Goal: Task Accomplishment & Management: Complete application form

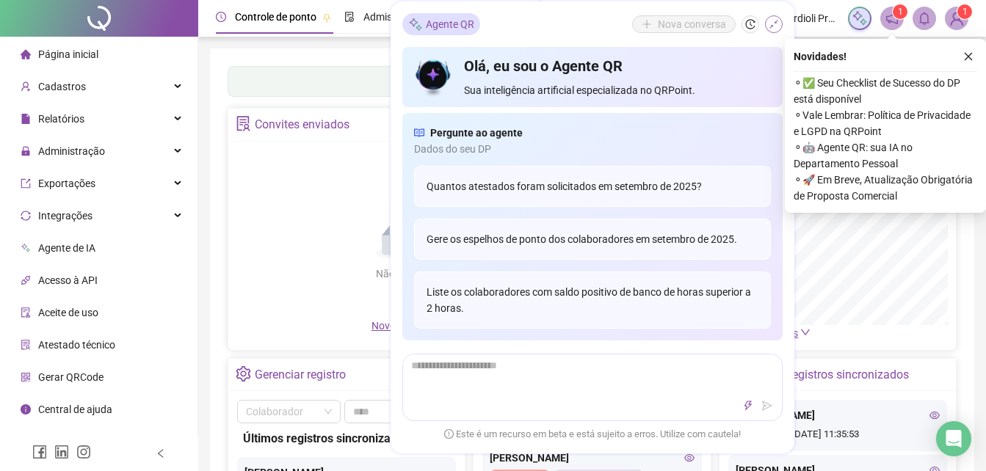
click at [776, 21] on icon "shrink" at bounding box center [773, 24] width 9 height 9
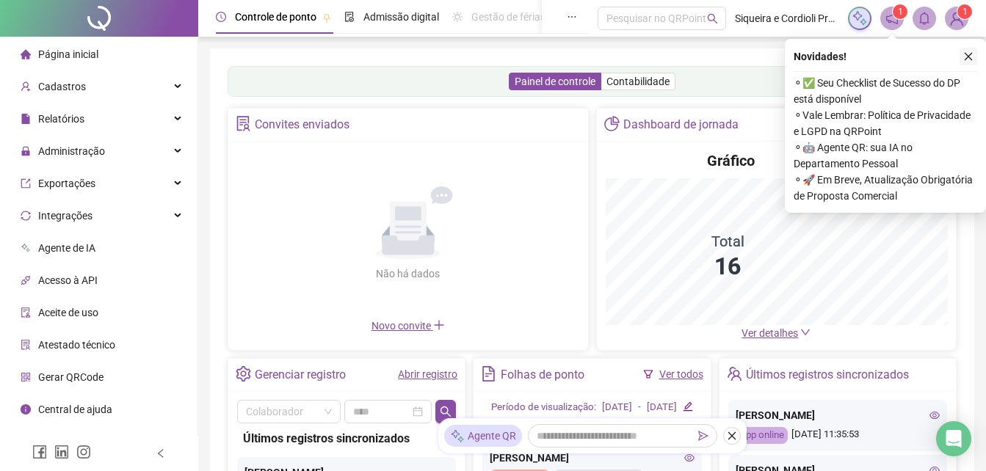
click at [970, 58] on icon "close" at bounding box center [969, 57] width 8 height 8
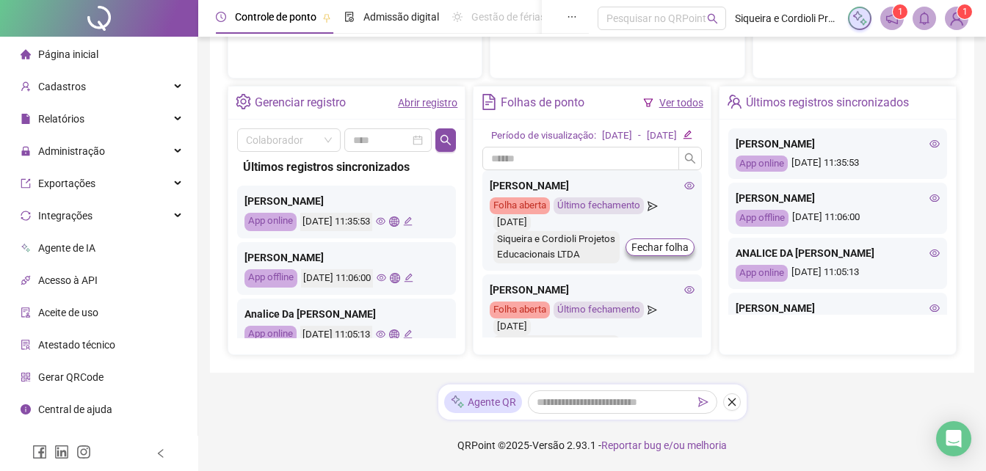
scroll to position [532, 0]
click at [385, 217] on icon "eye" at bounding box center [381, 222] width 10 height 10
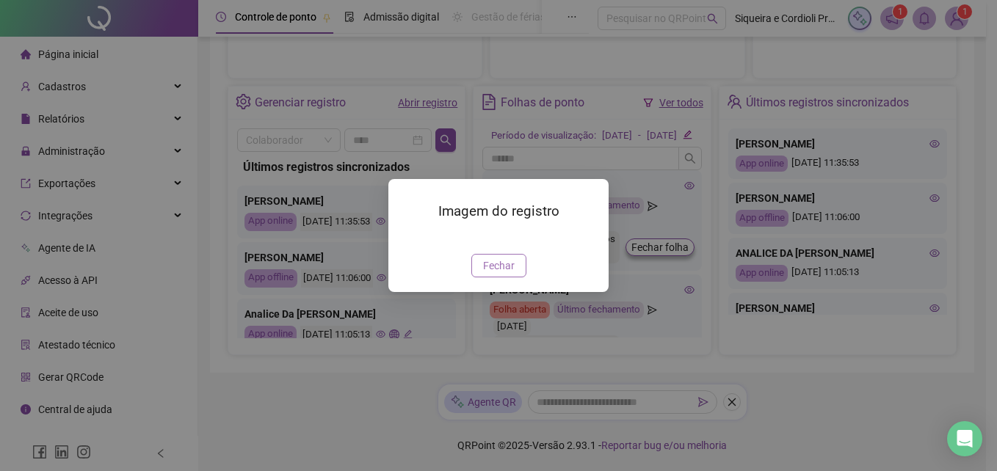
click at [489, 274] on span "Fechar" at bounding box center [499, 266] width 32 height 16
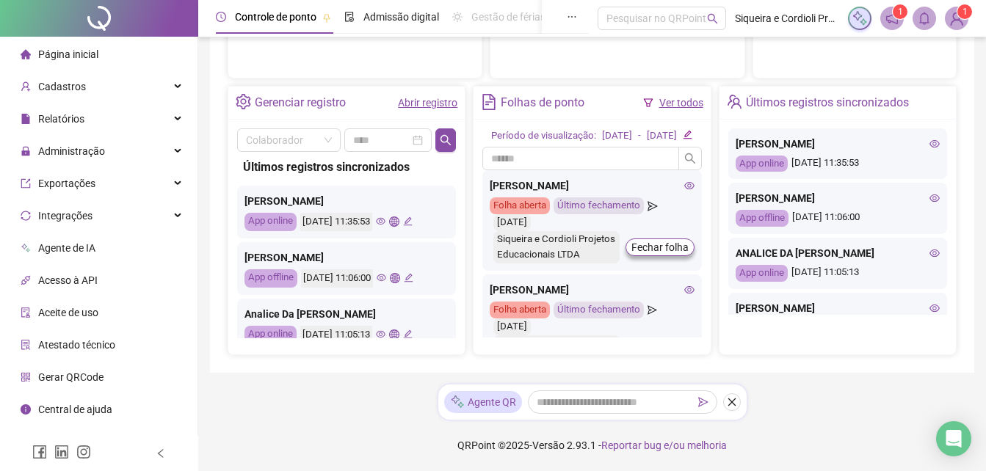
click at [684, 187] on icon "eye" at bounding box center [689, 186] width 10 height 10
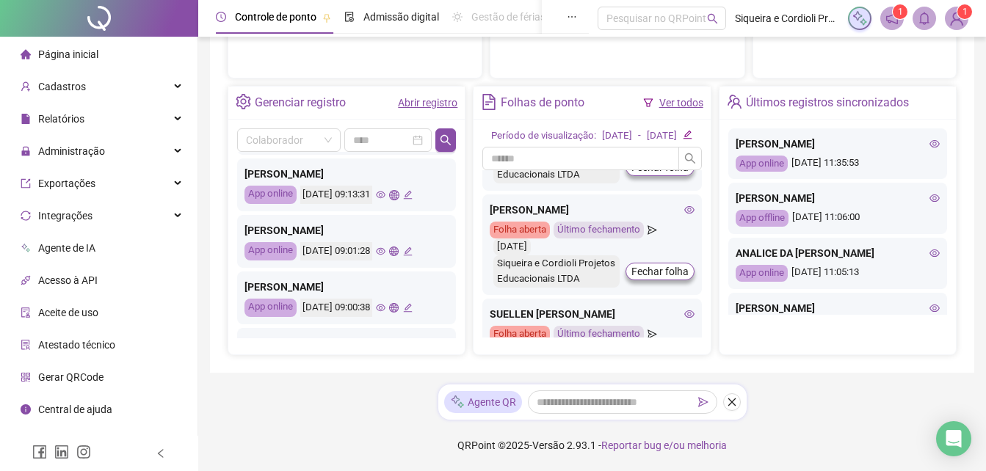
scroll to position [253, 0]
click at [385, 246] on icon "eye" at bounding box center [381, 251] width 10 height 10
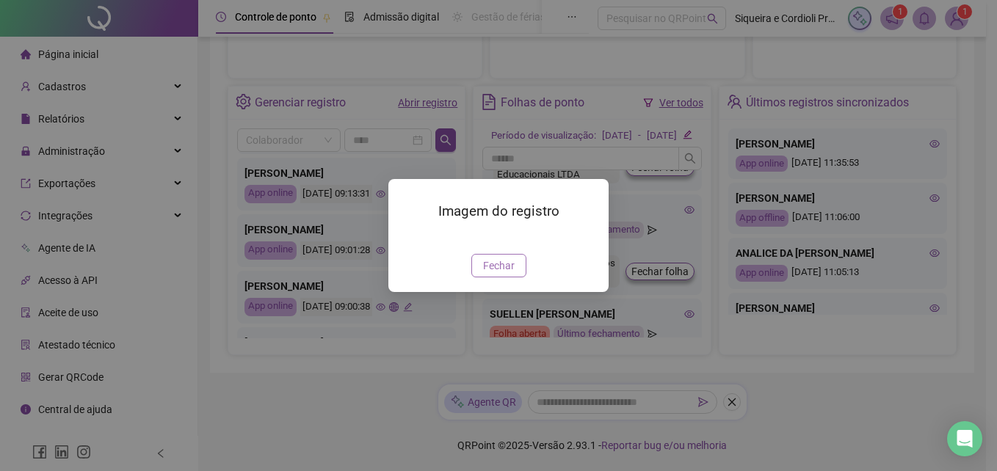
click at [493, 274] on span "Fechar" at bounding box center [499, 266] width 32 height 16
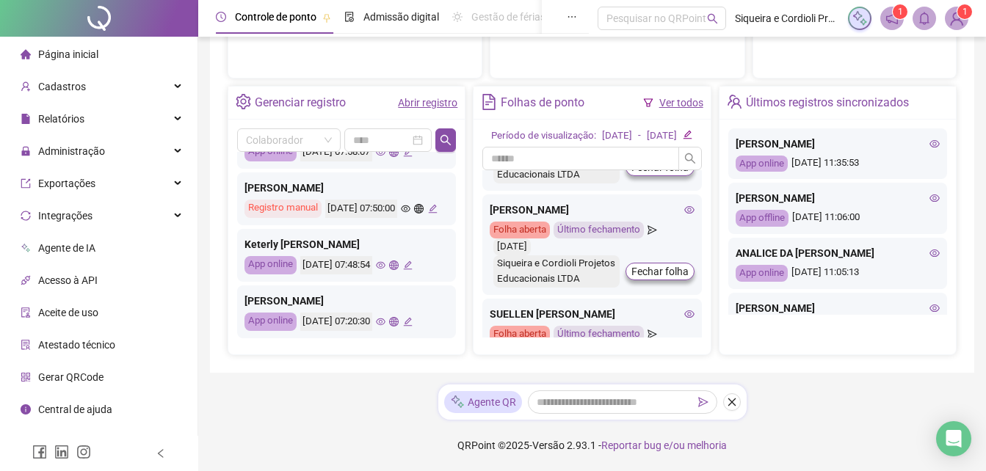
scroll to position [708, 0]
click at [385, 261] on icon "eye" at bounding box center [381, 266] width 10 height 10
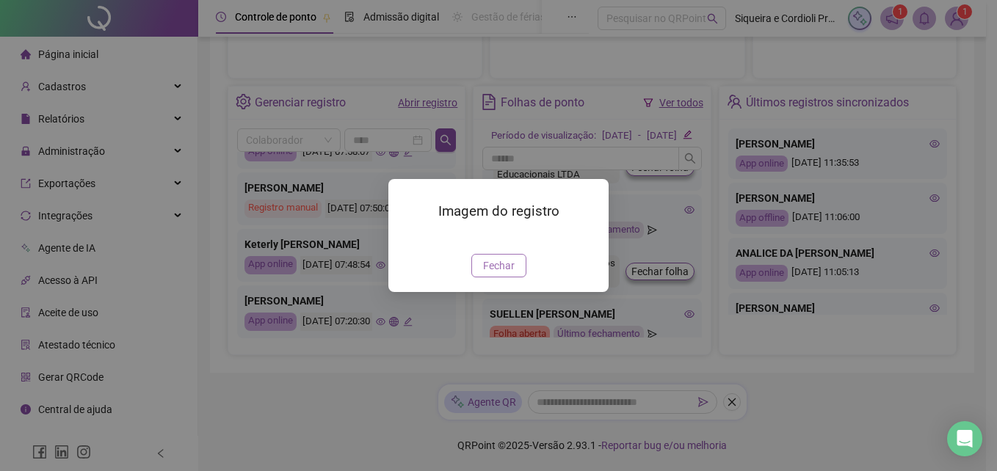
click at [506, 274] on span "Fechar" at bounding box center [499, 266] width 32 height 16
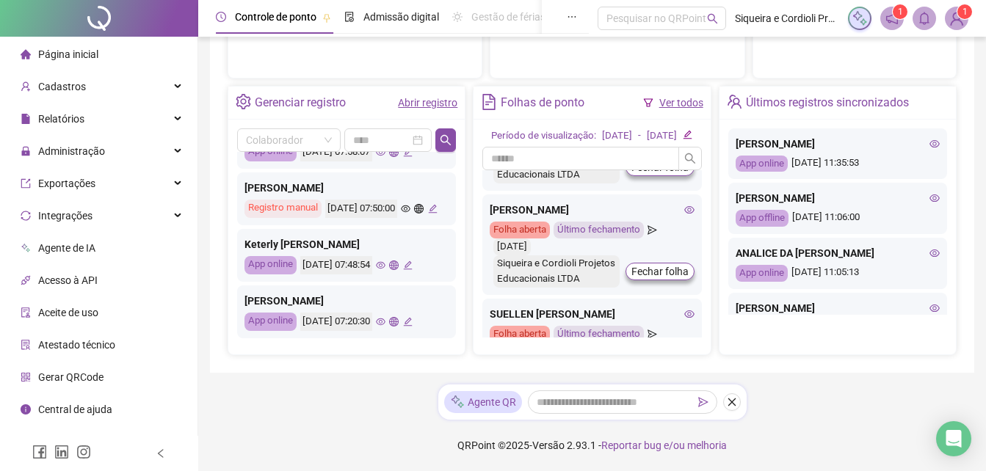
click at [385, 317] on icon "eye" at bounding box center [381, 322] width 10 height 10
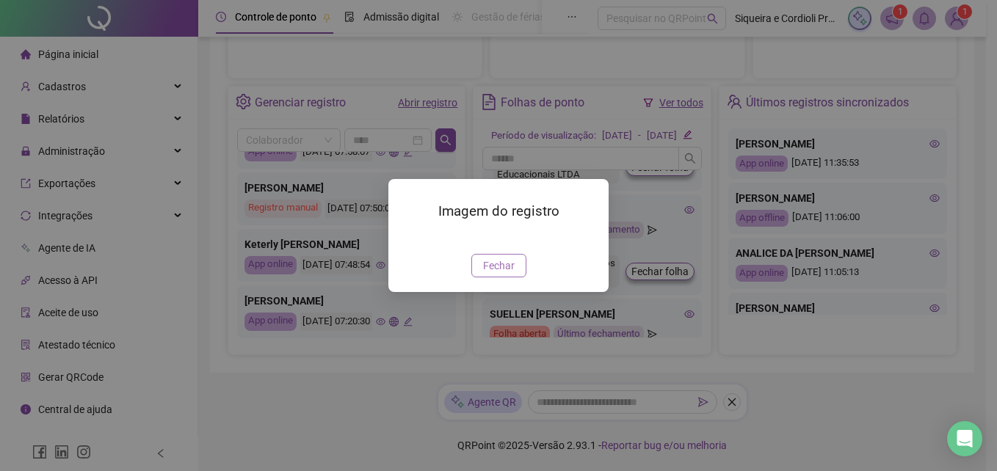
click at [506, 274] on span "Fechar" at bounding box center [499, 266] width 32 height 16
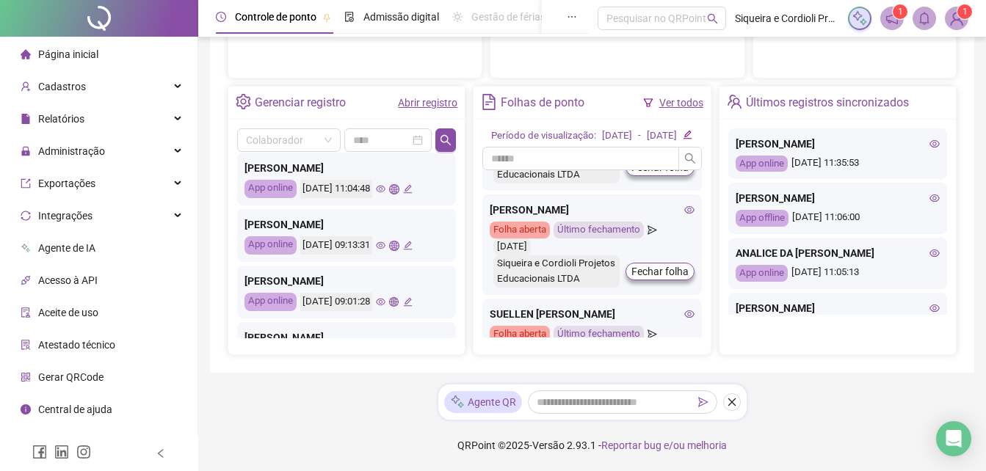
scroll to position [201, 0]
click at [385, 243] on icon "eye" at bounding box center [381, 246] width 10 height 7
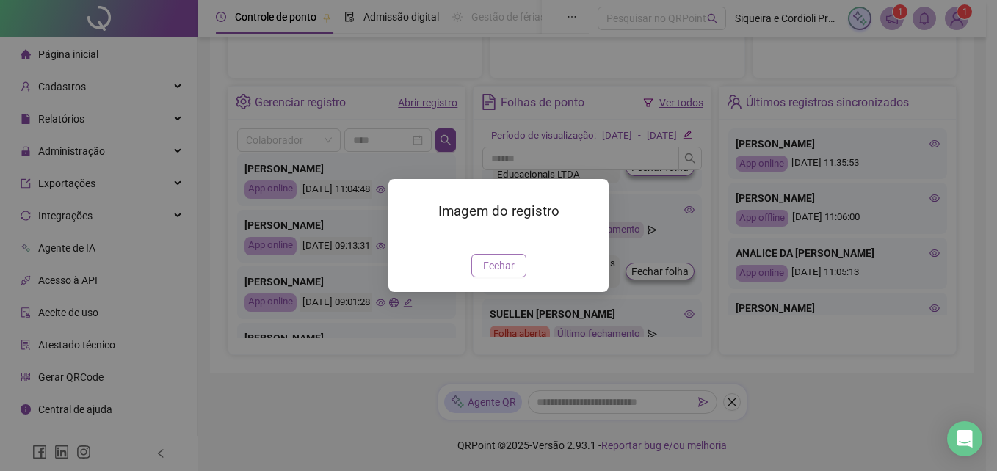
click at [497, 274] on span "Fechar" at bounding box center [499, 266] width 32 height 16
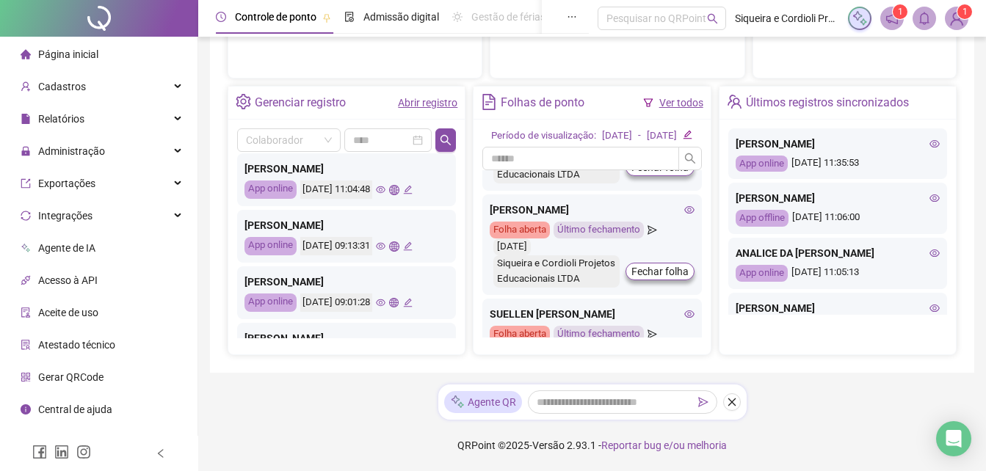
click at [385, 186] on icon "eye" at bounding box center [381, 189] width 10 height 7
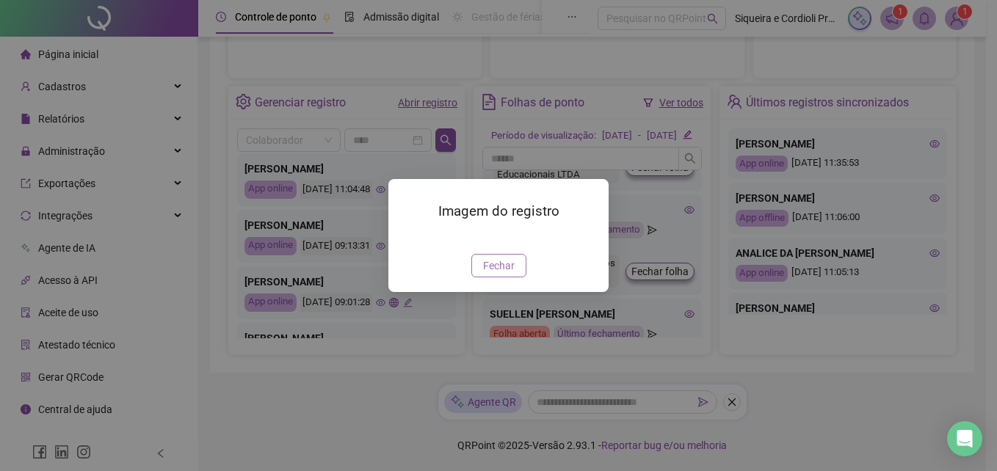
click at [485, 274] on span "Fechar" at bounding box center [499, 266] width 32 height 16
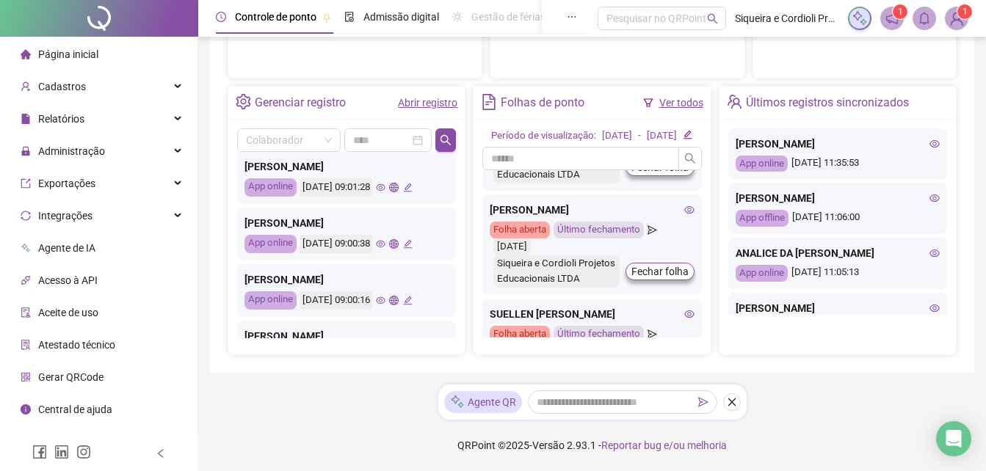
scroll to position [316, 0]
click at [385, 239] on icon "eye" at bounding box center [381, 244] width 10 height 10
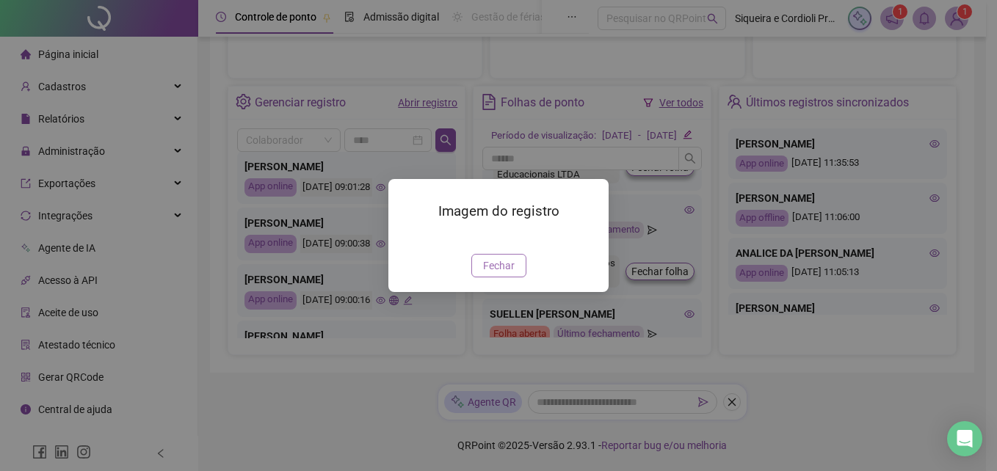
click at [514, 277] on button "Fechar" at bounding box center [498, 265] width 55 height 23
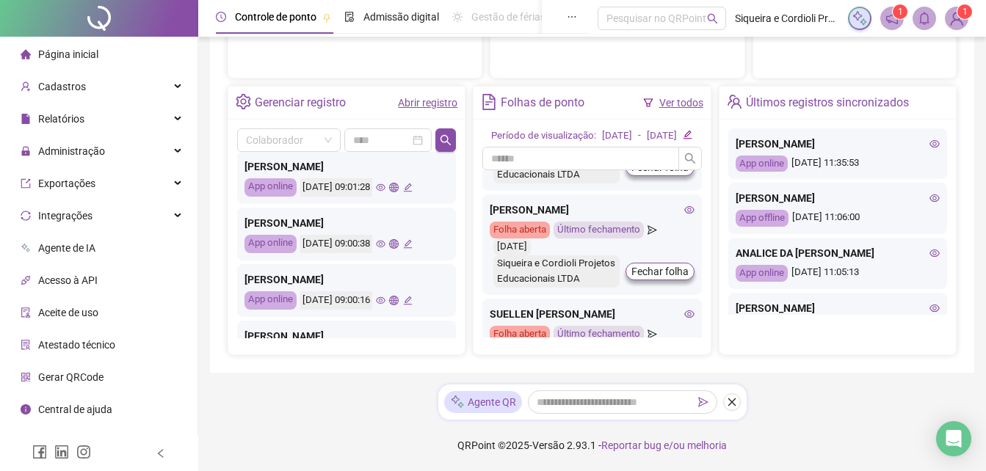
click at [385, 297] on icon "eye" at bounding box center [381, 300] width 10 height 7
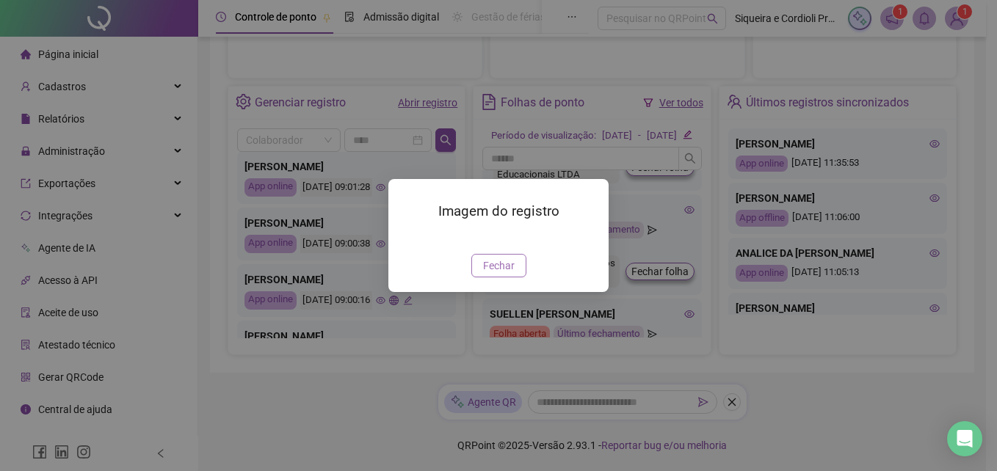
click at [503, 274] on span "Fechar" at bounding box center [499, 266] width 32 height 16
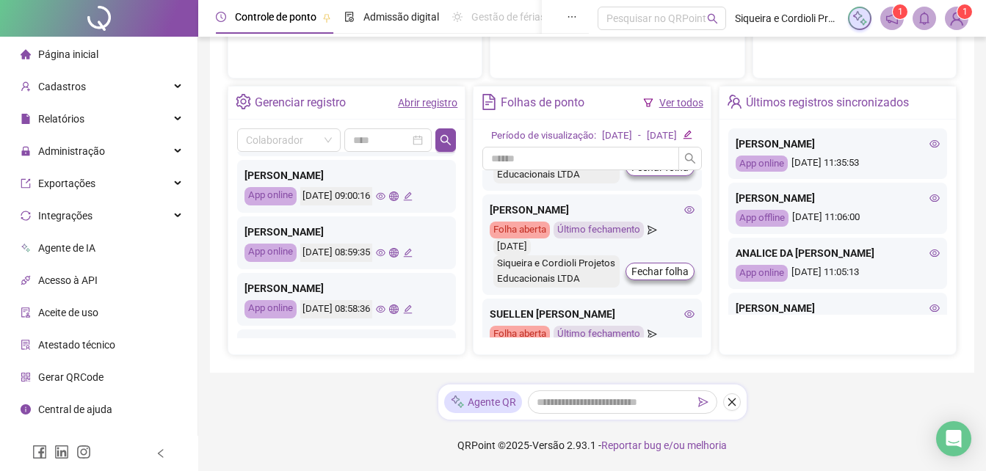
scroll to position [425, 0]
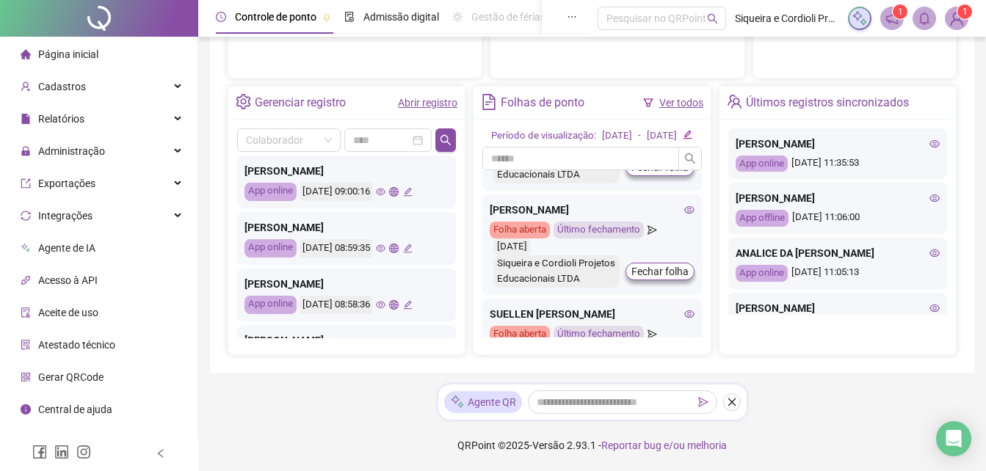
click at [385, 244] on icon "eye" at bounding box center [381, 249] width 10 height 10
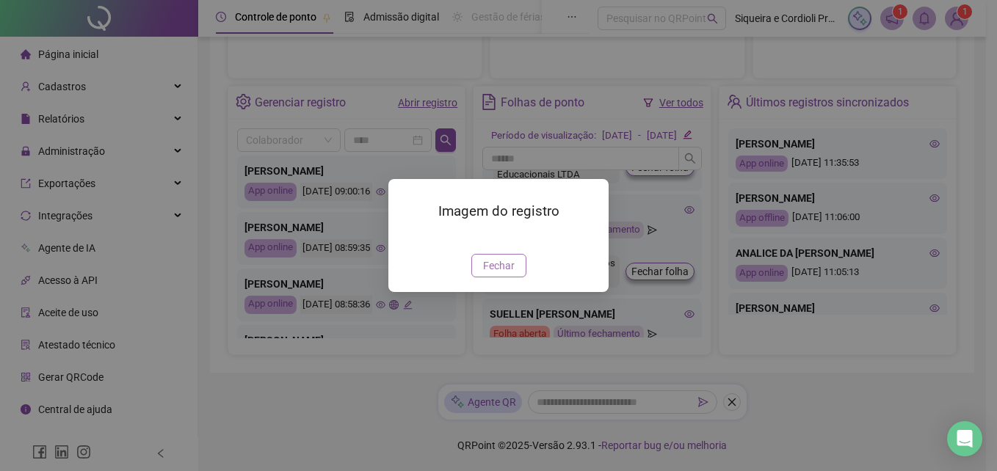
click at [501, 274] on span "Fechar" at bounding box center [499, 266] width 32 height 16
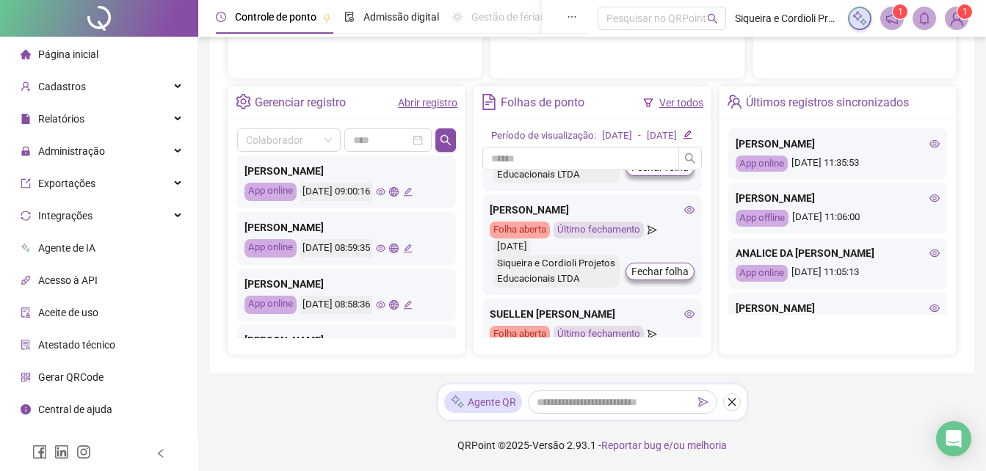
click at [385, 300] on icon "eye" at bounding box center [381, 305] width 10 height 10
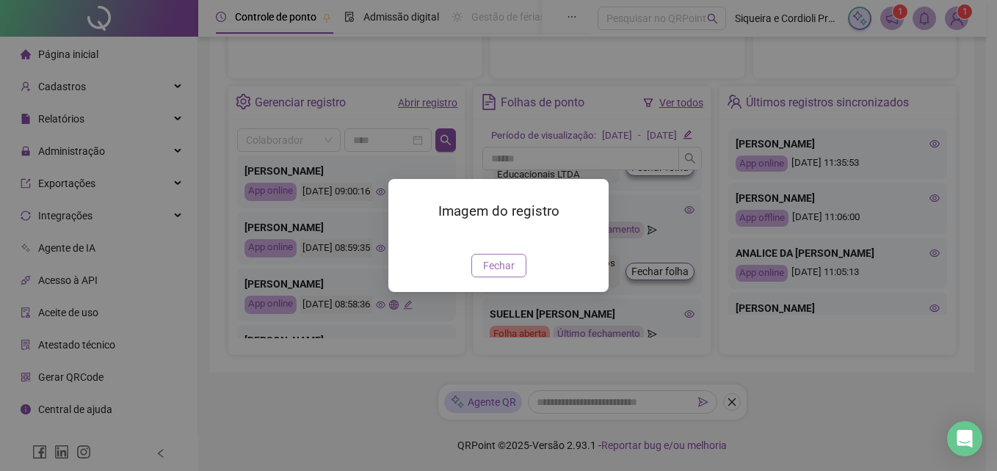
click at [515, 277] on button "Fechar" at bounding box center [498, 265] width 55 height 23
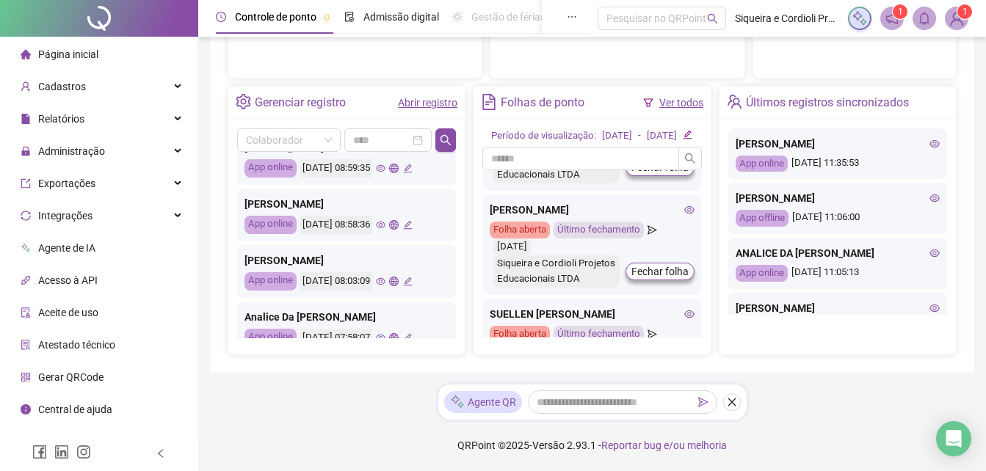
scroll to position [504, 0]
click at [385, 277] on icon "eye" at bounding box center [381, 282] width 10 height 10
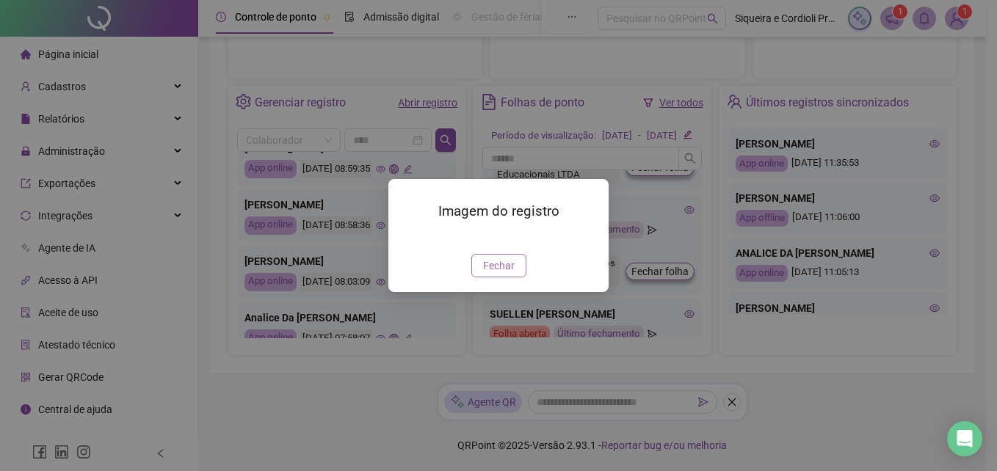
click at [501, 274] on span "Fechar" at bounding box center [499, 266] width 32 height 16
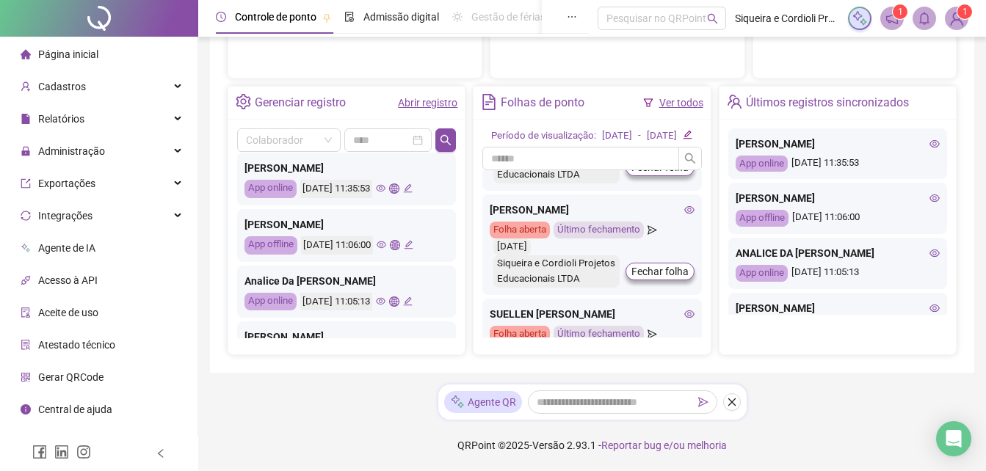
scroll to position [0, 0]
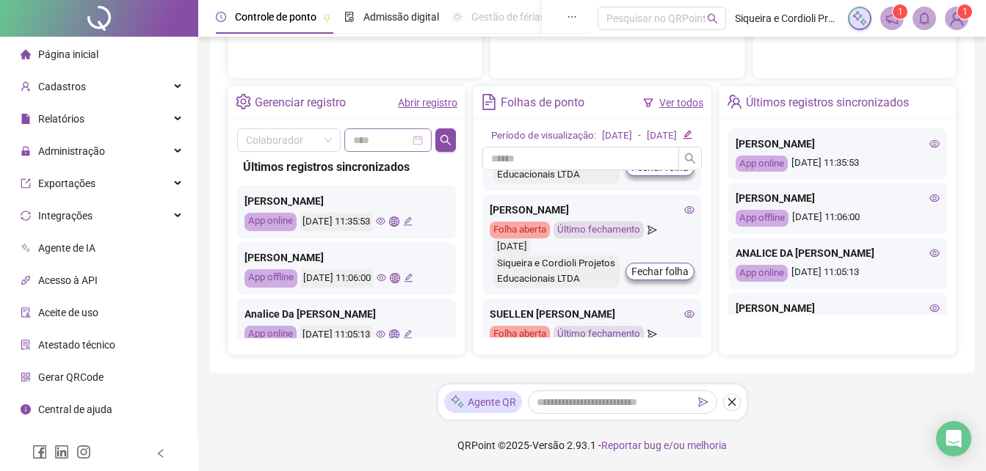
click at [375, 128] on div at bounding box center [387, 139] width 87 height 23
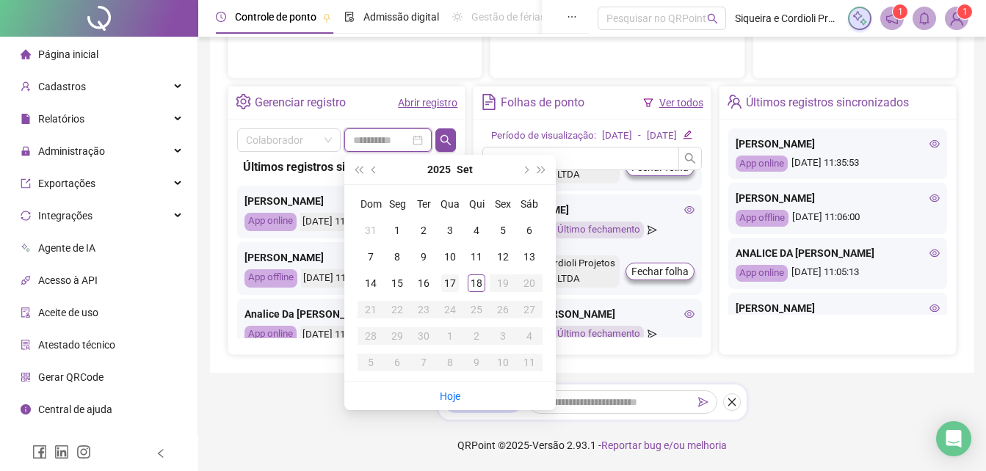
type input "**********"
click at [451, 275] on div "17" at bounding box center [450, 284] width 18 height 18
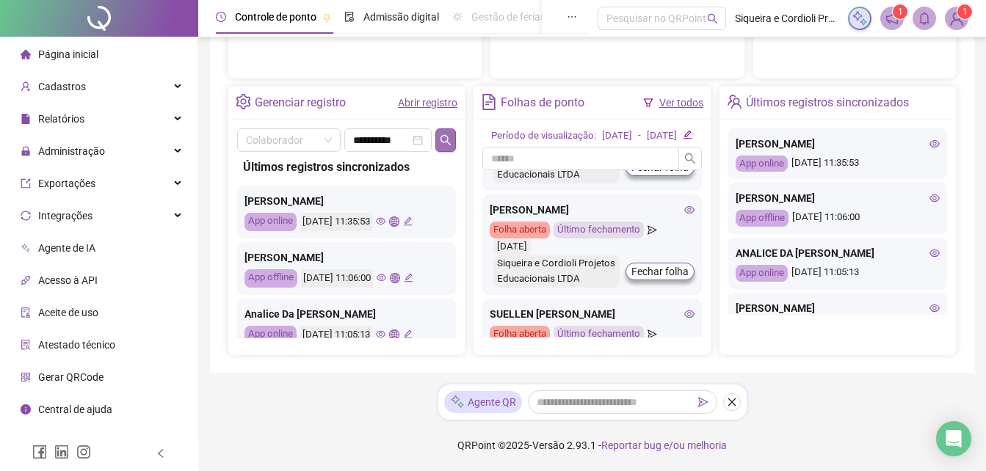
click at [446, 134] on icon "search" at bounding box center [446, 140] width 12 height 12
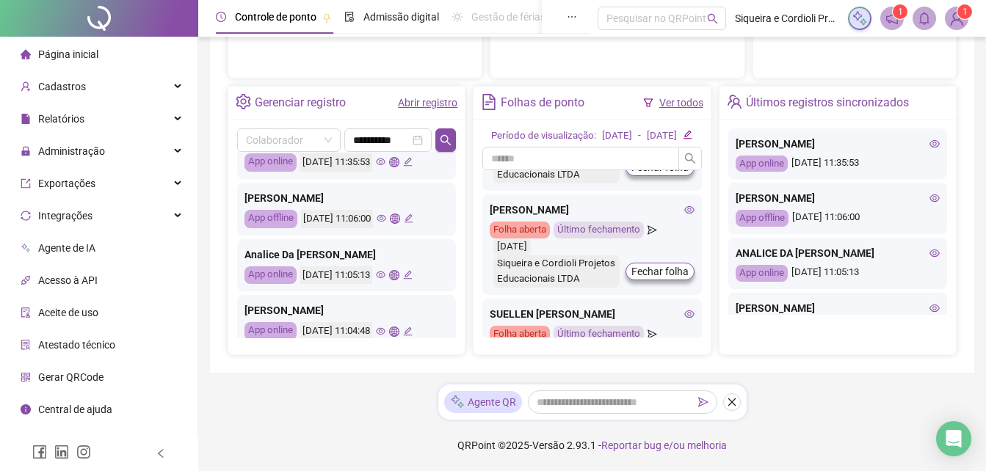
scroll to position [60, 0]
click at [385, 269] on icon "eye" at bounding box center [381, 274] width 10 height 10
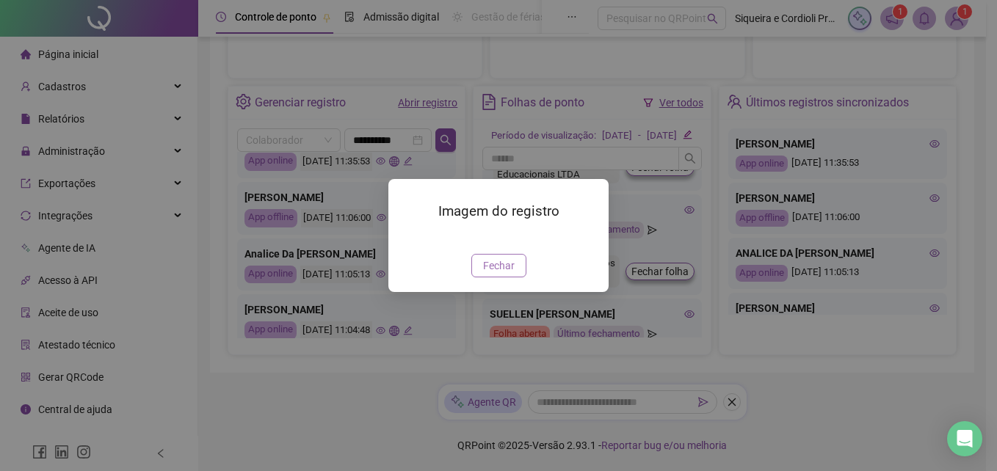
click at [500, 274] on span "Fechar" at bounding box center [499, 266] width 32 height 16
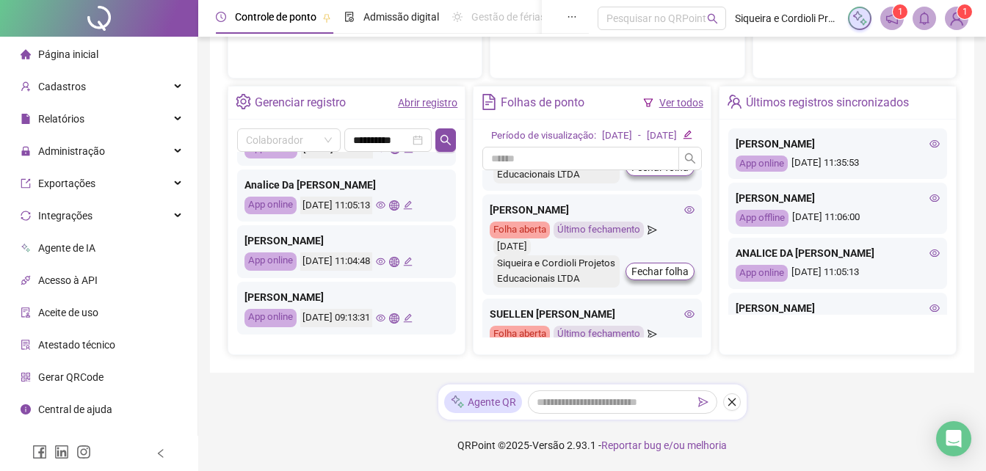
scroll to position [133, 0]
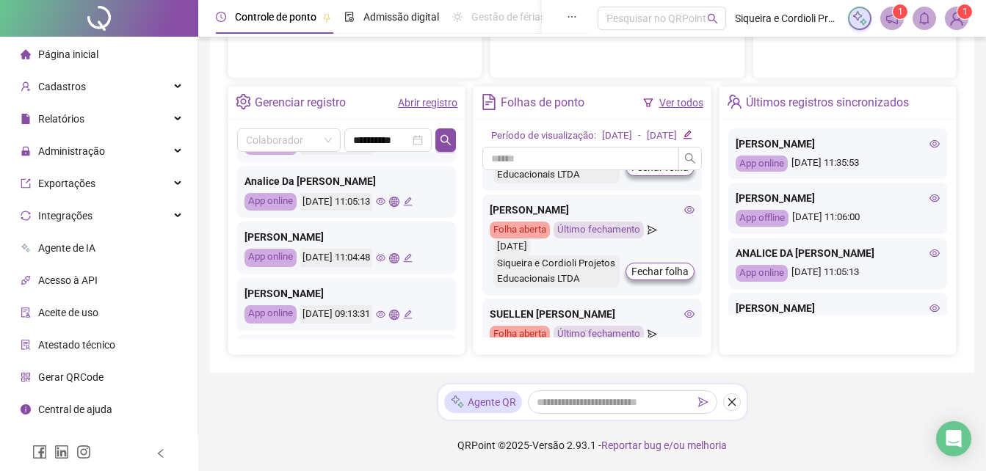
click at [385, 255] on icon "eye" at bounding box center [381, 258] width 10 height 7
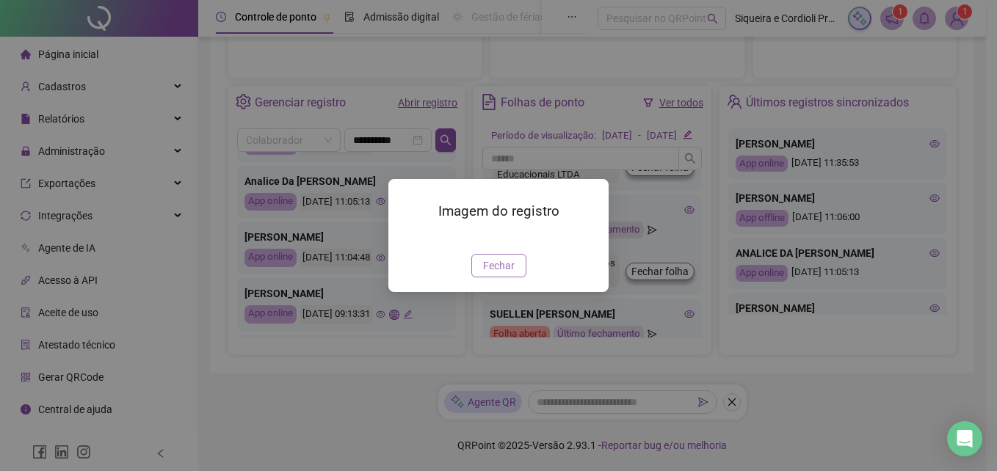
click at [505, 274] on span "Fechar" at bounding box center [499, 266] width 32 height 16
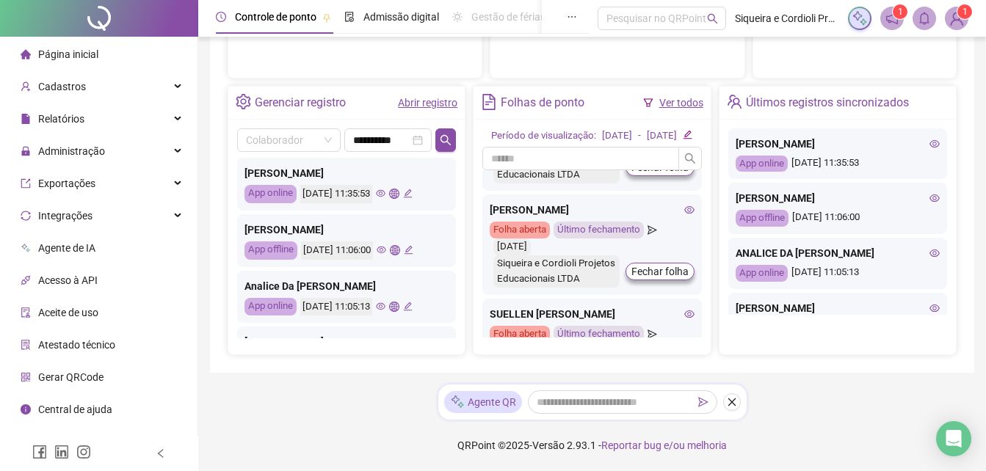
scroll to position [29, 0]
click at [442, 134] on icon "search" at bounding box center [446, 140] width 12 height 12
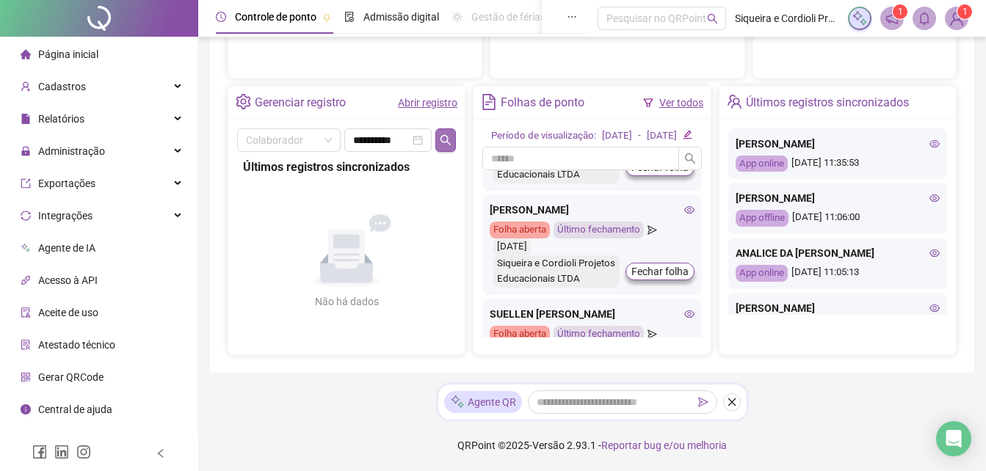
click at [442, 134] on icon "search" at bounding box center [446, 140] width 12 height 12
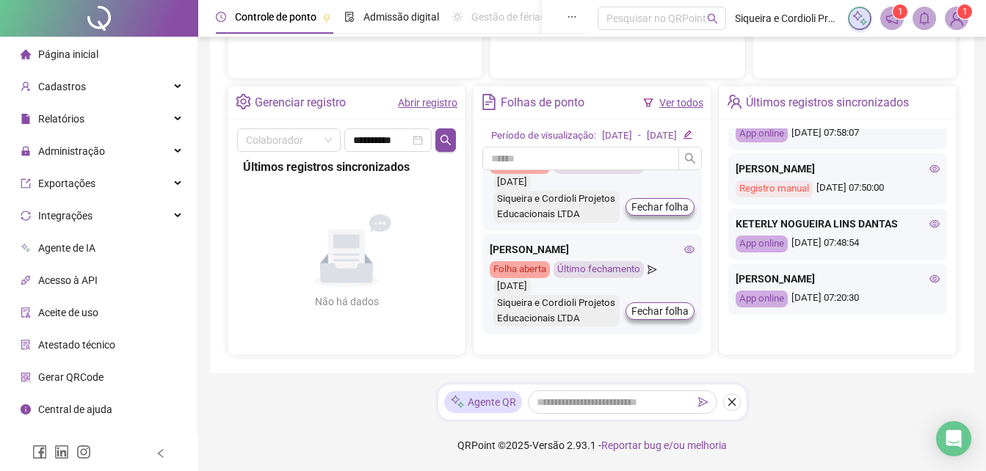
scroll to position [691, 0]
